Goal: Ask a question: Seek information or help from site administrators or community

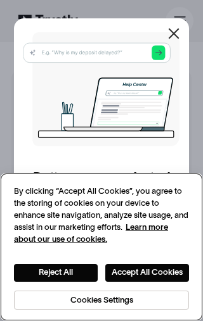
click at [51, 272] on button "Reject All" at bounding box center [56, 272] width 84 height 17
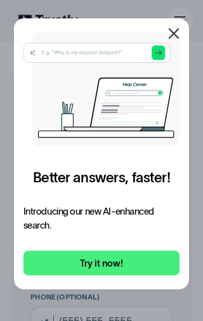
click at [147, 266] on button "Accept All Cookies" at bounding box center [147, 272] width 84 height 17
click at [174, 37] on icon at bounding box center [173, 33] width 15 height 15
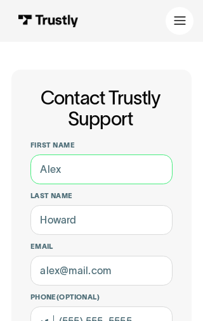
click at [87, 172] on input "First name" at bounding box center [101, 169] width 142 height 30
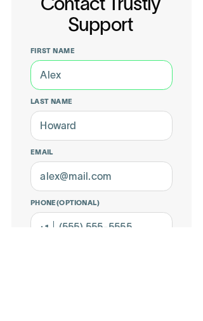
click at [82, 154] on input "First name" at bounding box center [101, 169] width 142 height 30
click at [66, 154] on input "First name" at bounding box center [101, 169] width 142 height 30
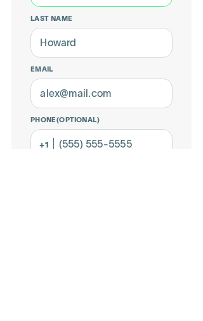
scroll to position [6, 0]
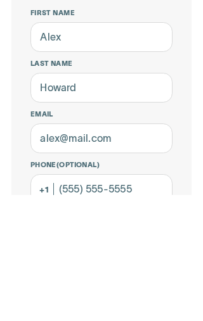
click at [158, 134] on label "First name" at bounding box center [101, 138] width 142 height 9
click at [158, 148] on input "First name" at bounding box center [101, 163] width 142 height 30
click at [118, 134] on label "First name" at bounding box center [101, 138] width 142 height 9
click at [118, 148] on input "First name" at bounding box center [101, 163] width 142 height 30
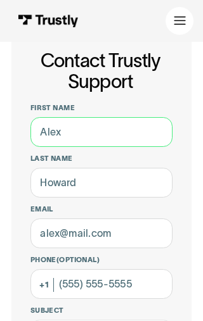
click at [44, 134] on input "First name" at bounding box center [101, 132] width 142 height 30
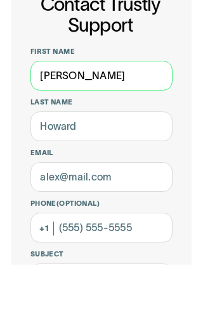
type input "[PERSON_NAME]"
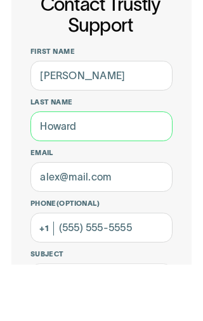
click at [84, 168] on input "Last name" at bounding box center [101, 183] width 142 height 30
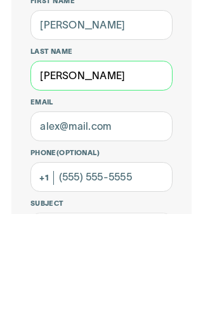
type input "[PERSON_NAME]"
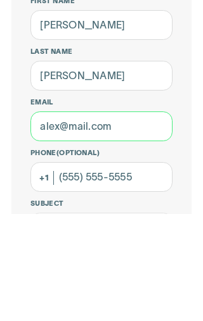
click at [44, 218] on input "Email" at bounding box center [101, 233] width 142 height 30
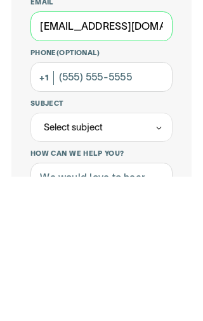
scroll to position [102, 0]
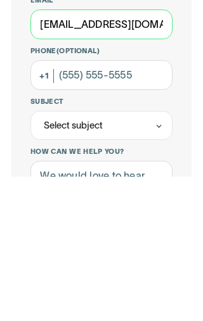
type input "[EMAIL_ADDRESS][DOMAIN_NAME]"
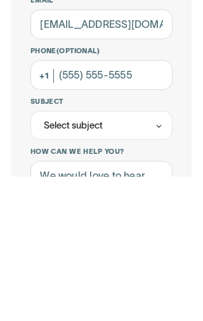
click at [119, 255] on div "Select subject" at bounding box center [101, 269] width 142 height 29
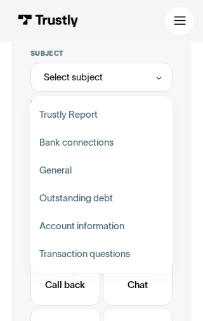
scroll to position [296, 0]
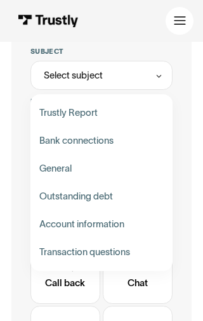
click at [110, 134] on div "Contact Trustly Support" at bounding box center [101, 141] width 133 height 28
type input "**********"
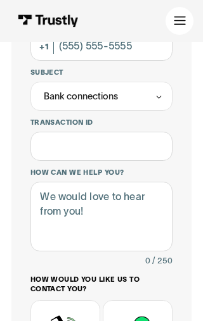
scroll to position [275, 0]
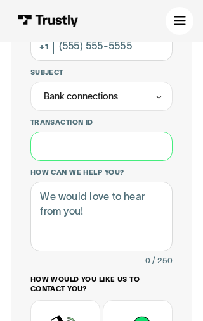
click at [108, 150] on input "Transaction ID" at bounding box center [101, 147] width 142 height 30
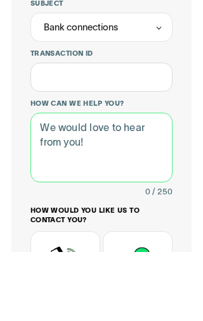
click at [89, 182] on textarea "How can we help you?" at bounding box center [101, 217] width 142 height 70
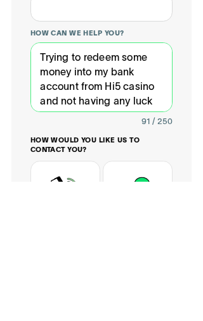
scroll to position [8, 0]
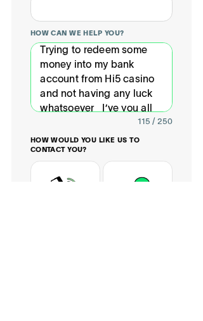
click at [118, 182] on textarea "Trying to redeem some money into my bank account from Hi5 casino and not having…" at bounding box center [101, 217] width 142 height 70
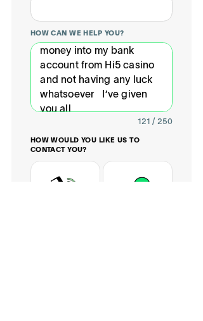
click at [85, 182] on textarea "Trying to redeem some money into my bank account from Hi5 casino and not having…" at bounding box center [101, 217] width 142 height 70
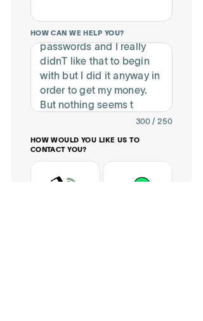
scroll to position [415, 0]
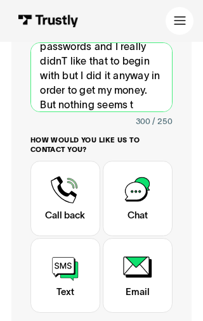
click at [136, 93] on textarea "Trying to redeem some money into my bank account from Hi5 casino and not having…" at bounding box center [101, 77] width 142 height 70
type textarea "Trying to redeem some money into my bank account from Hi5 casino and not having…"
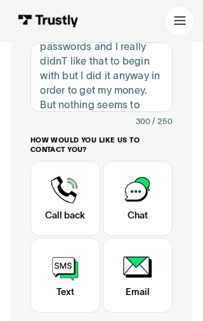
click at [51, 279] on div "Contact Trustly Support" at bounding box center [65, 275] width 70 height 75
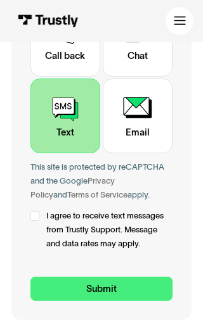
scroll to position [565, 0]
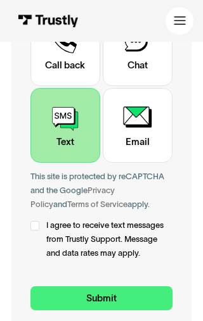
click at [37, 228] on label "I agree to receive text messages from Trustly Support. Message and data rates m…" at bounding box center [101, 239] width 142 height 42
click at [104, 291] on input "Submit" at bounding box center [101, 298] width 142 height 25
click at [98, 299] on input "Submit" at bounding box center [101, 298] width 142 height 25
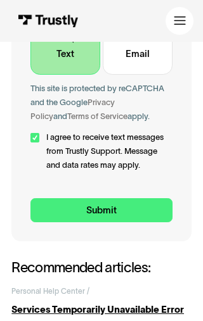
scroll to position [653, 0]
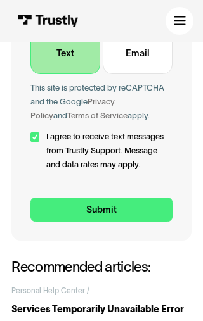
click at [100, 204] on input "Submit" at bounding box center [101, 210] width 142 height 25
type input "[PHONE_NUMBER]"
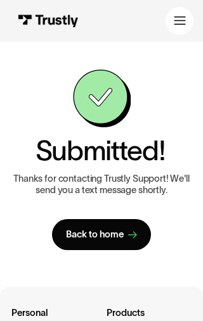
click at [120, 229] on div "Back to home" at bounding box center [95, 235] width 58 height 12
